Goal: Task Accomplishment & Management: Use online tool/utility

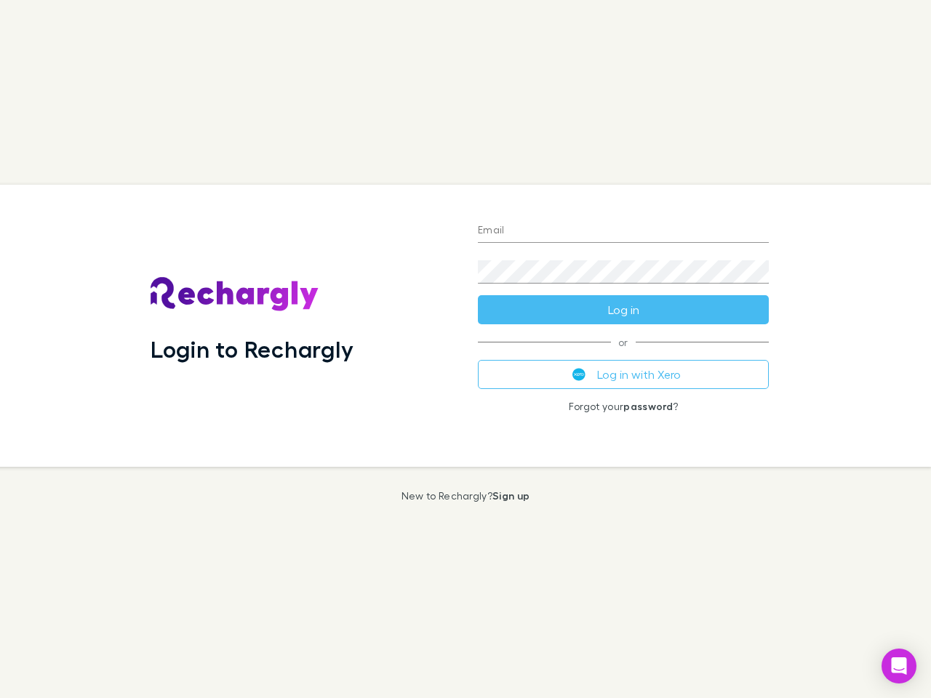
click at [466, 349] on div "Login to Rechargly" at bounding box center [302, 326] width 327 height 282
click at [623, 231] on input "Email" at bounding box center [623, 231] width 291 height 23
click at [623, 310] on button "Log in" at bounding box center [623, 309] width 291 height 29
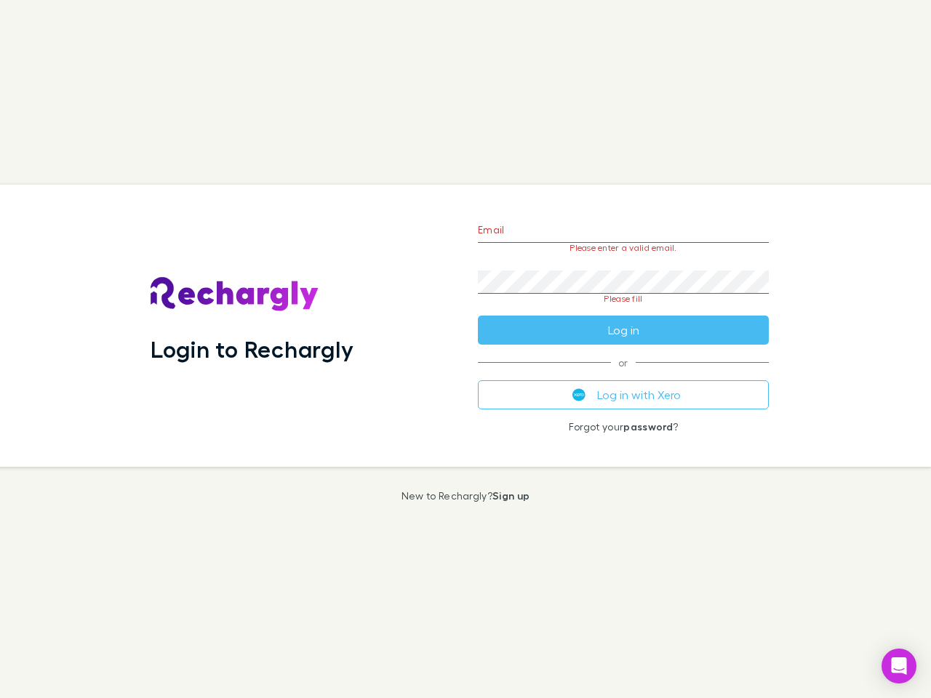
click at [623, 375] on div "Email Please enter a valid email. Password Please fill Log in or Log in with Xe…" at bounding box center [623, 326] width 314 height 282
click at [899, 666] on icon "Open Intercom Messenger" at bounding box center [899, 666] width 15 height 17
